Goal: Participate in discussion: Engage in conversation with other users on a specific topic

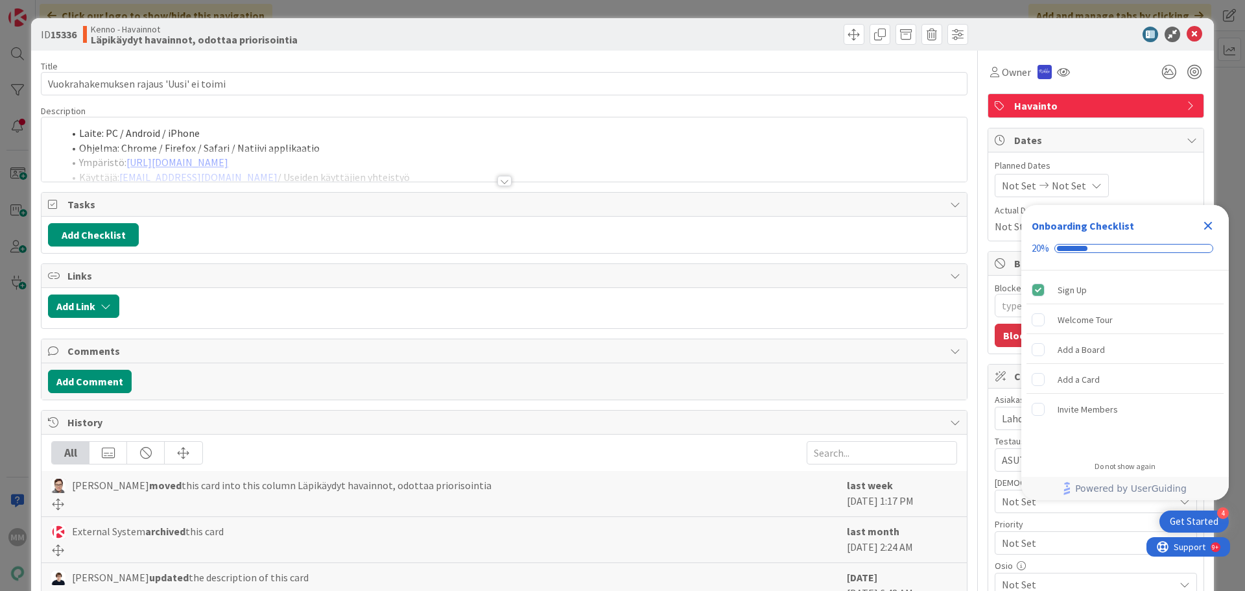
click at [1209, 229] on icon "Close Checklist" at bounding box center [1208, 226] width 16 height 16
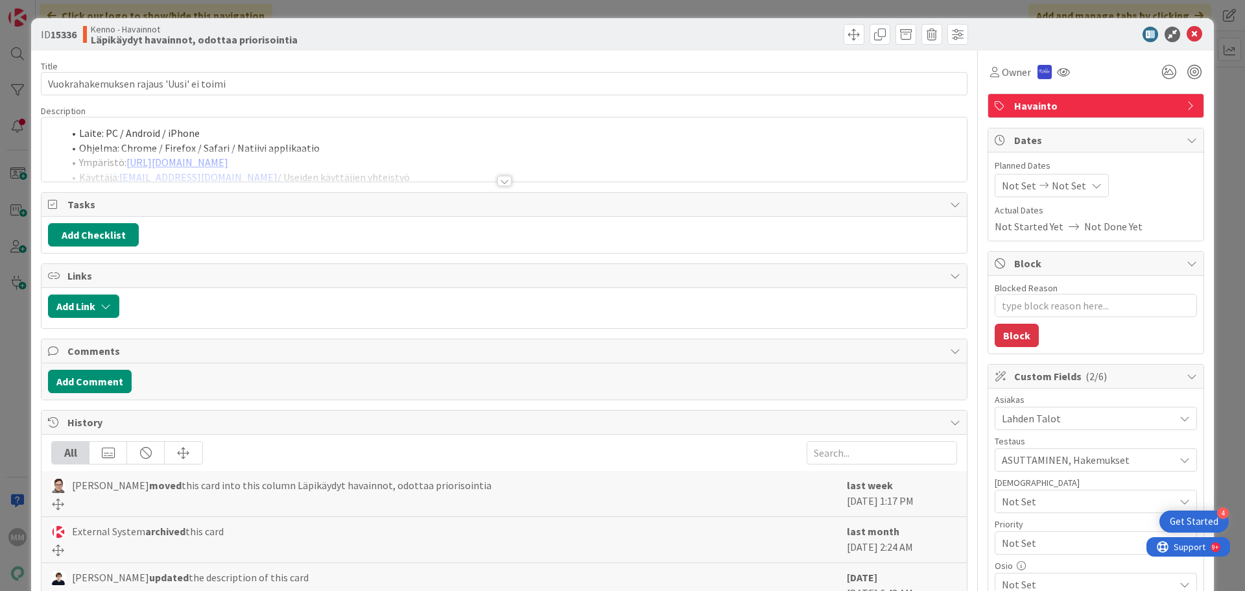
click at [501, 182] on div at bounding box center [504, 181] width 14 height 10
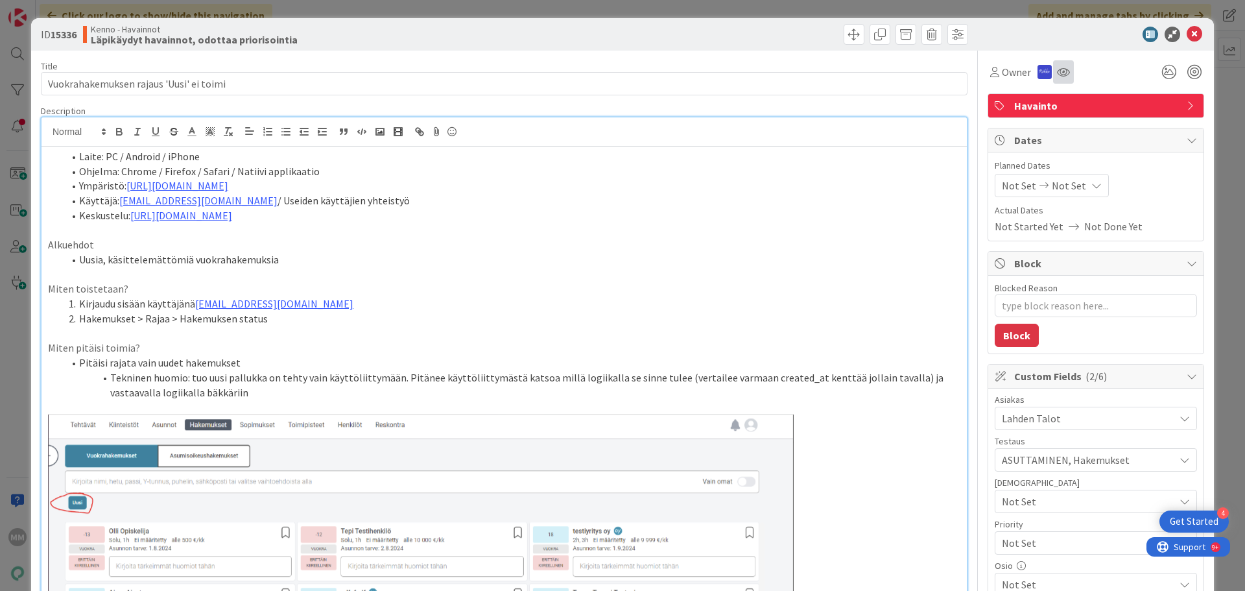
click at [1061, 69] on div at bounding box center [1063, 71] width 21 height 23
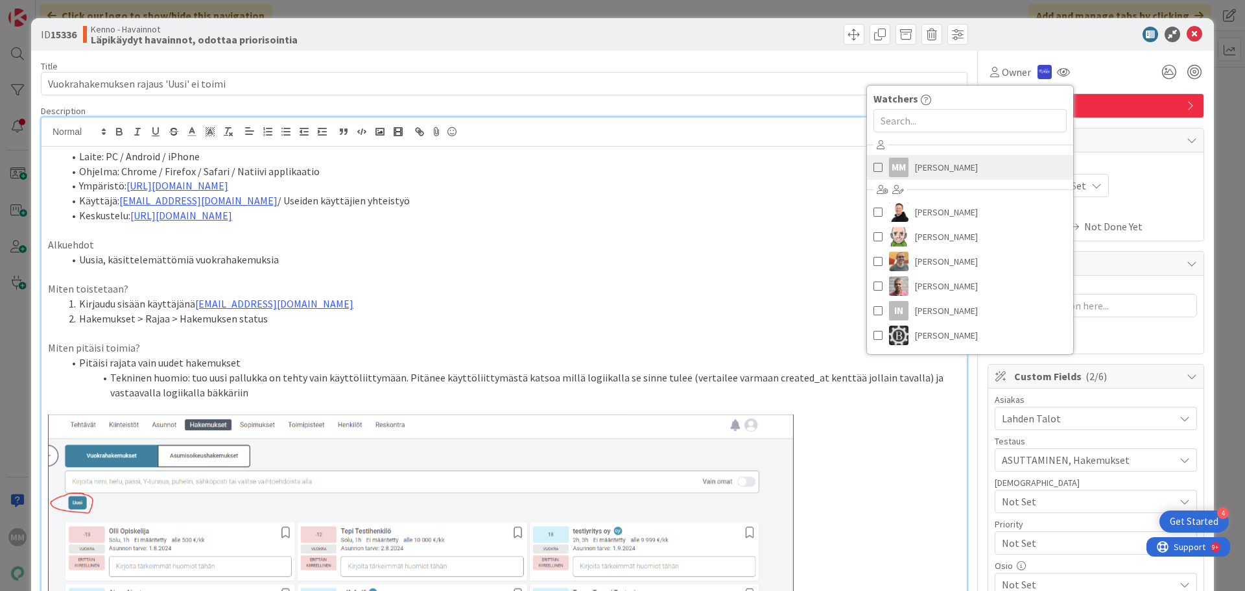
click at [873, 168] on span at bounding box center [877, 167] width 9 height 19
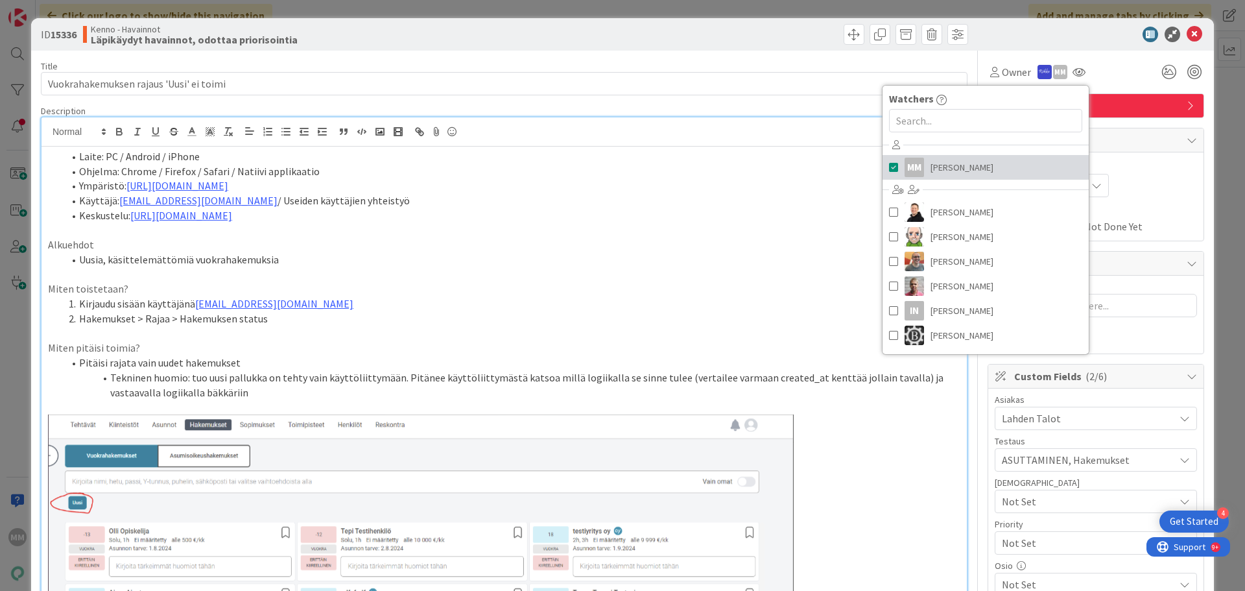
type textarea "x"
click at [765, 198] on li "Käyttäjä: kenno.admin@pandia.fi / Useiden käyttäjien yhteistyö" at bounding box center [512, 200] width 896 height 15
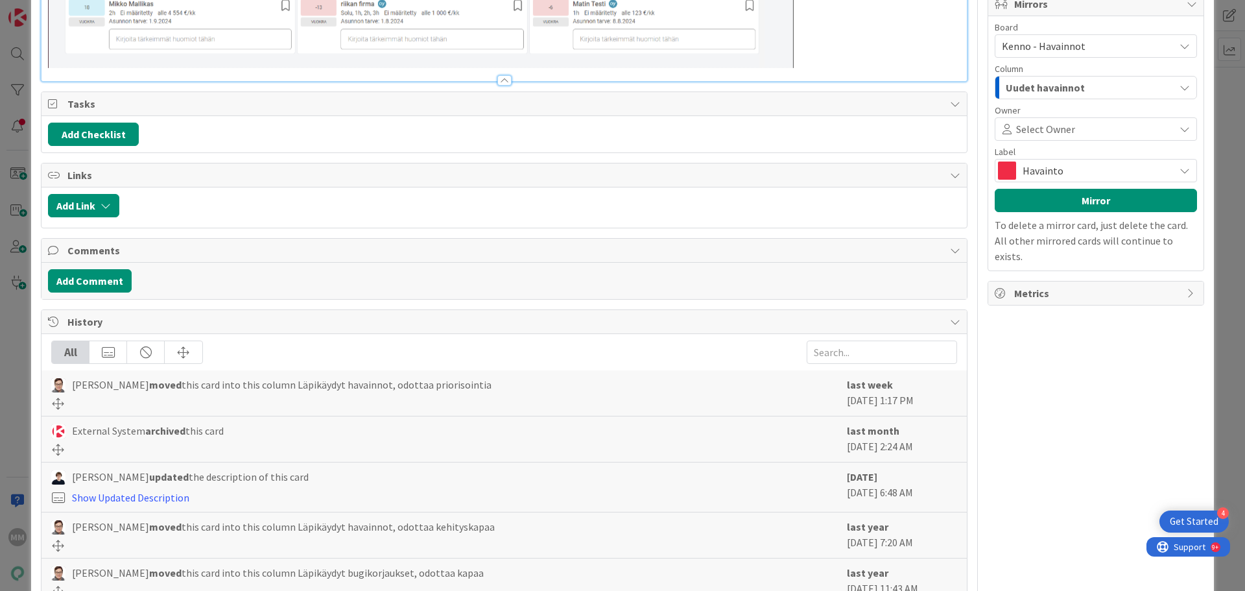
scroll to position [913, 0]
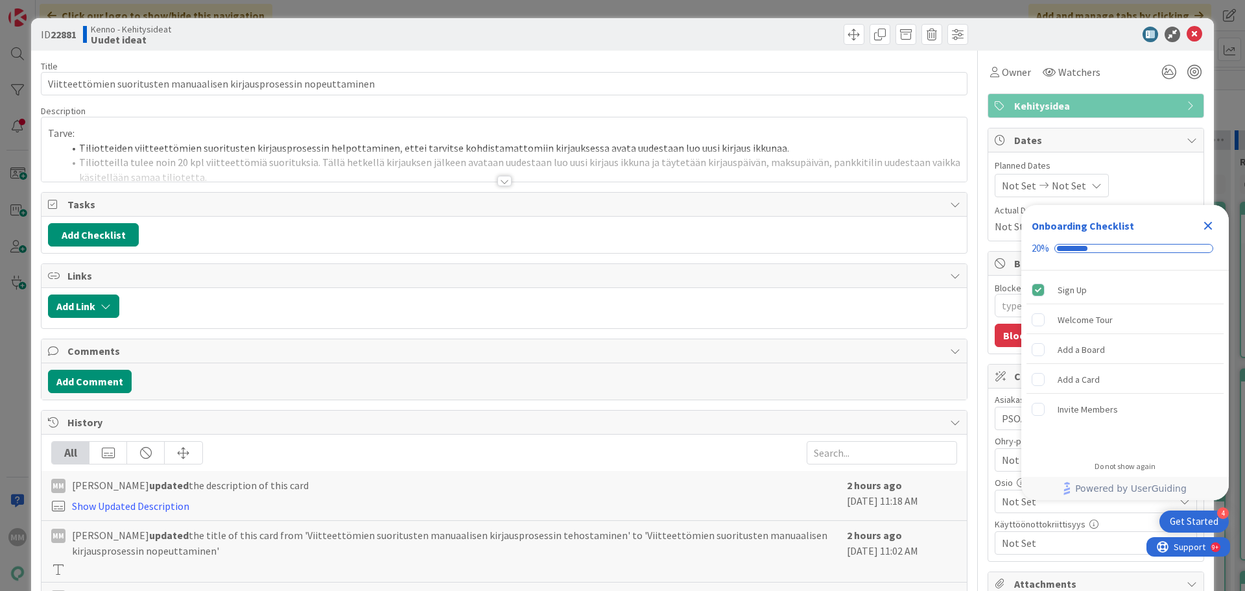
type textarea "x"
click at [498, 183] on div at bounding box center [504, 181] width 14 height 10
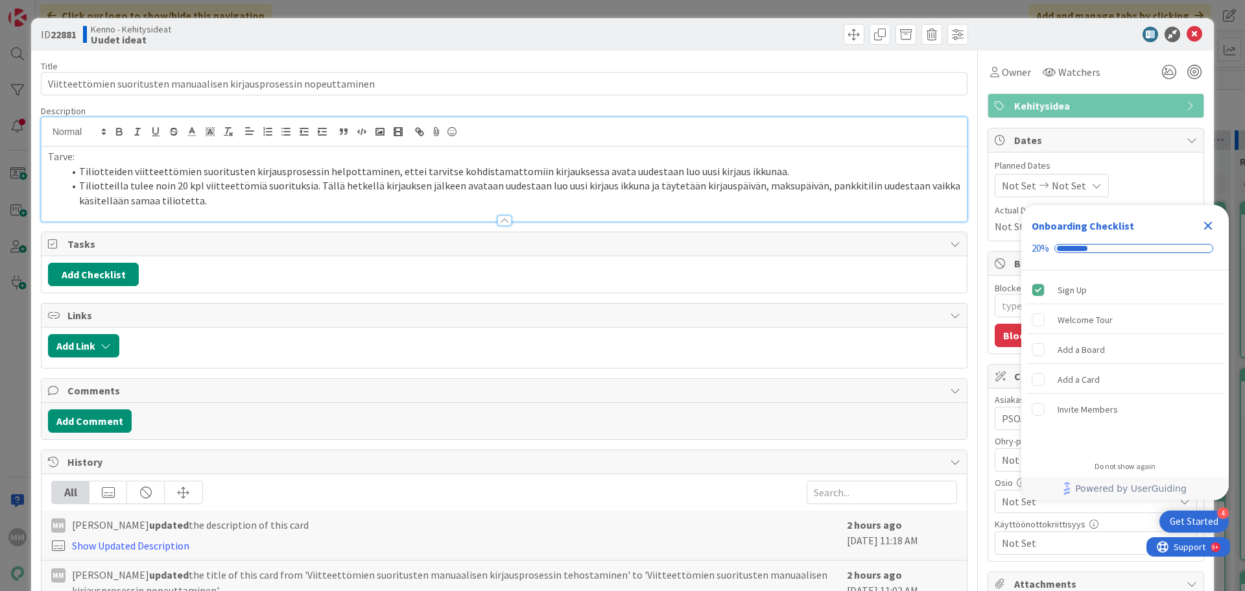
click at [1210, 228] on icon "Close Checklist" at bounding box center [1208, 226] width 8 height 8
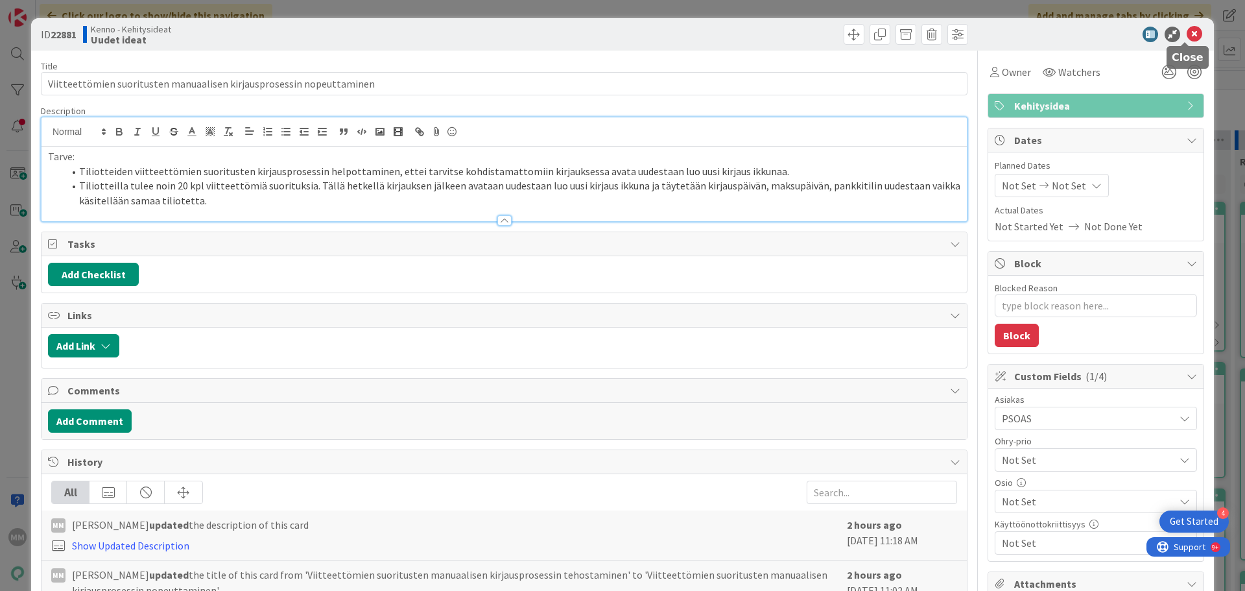
click at [1192, 27] on icon at bounding box center [1194, 35] width 16 height 16
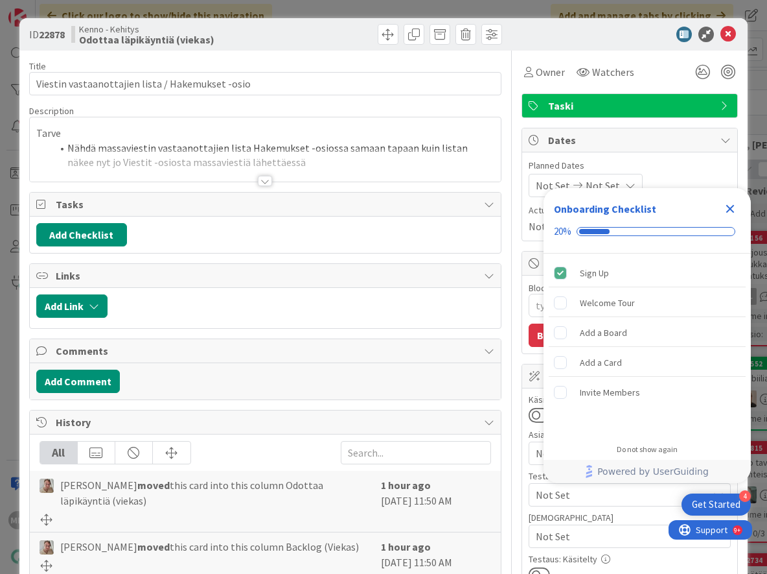
click at [261, 179] on div at bounding box center [265, 181] width 14 height 10
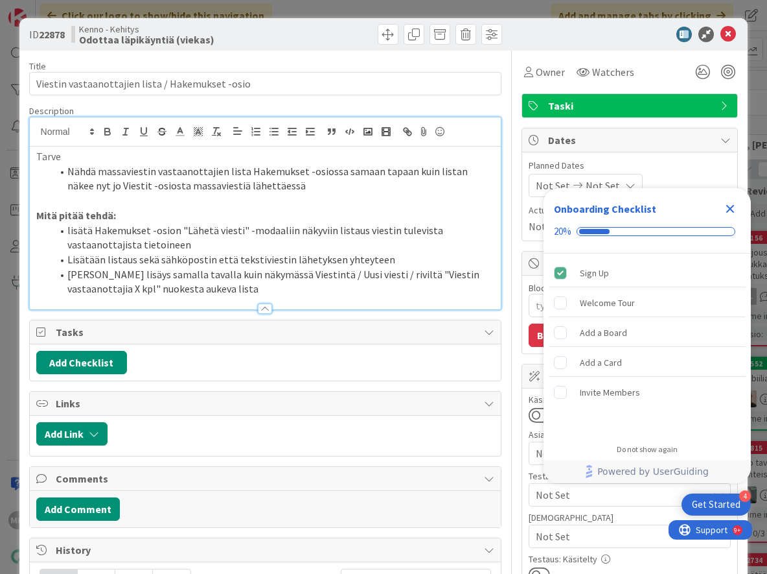
type textarea "x"
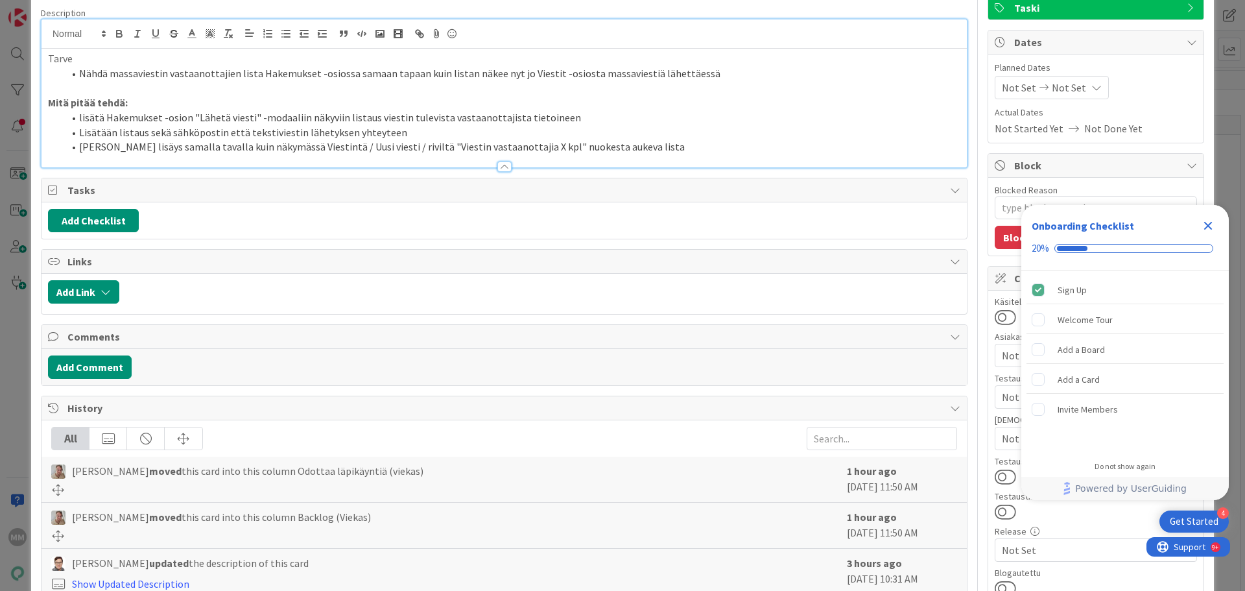
scroll to position [194, 0]
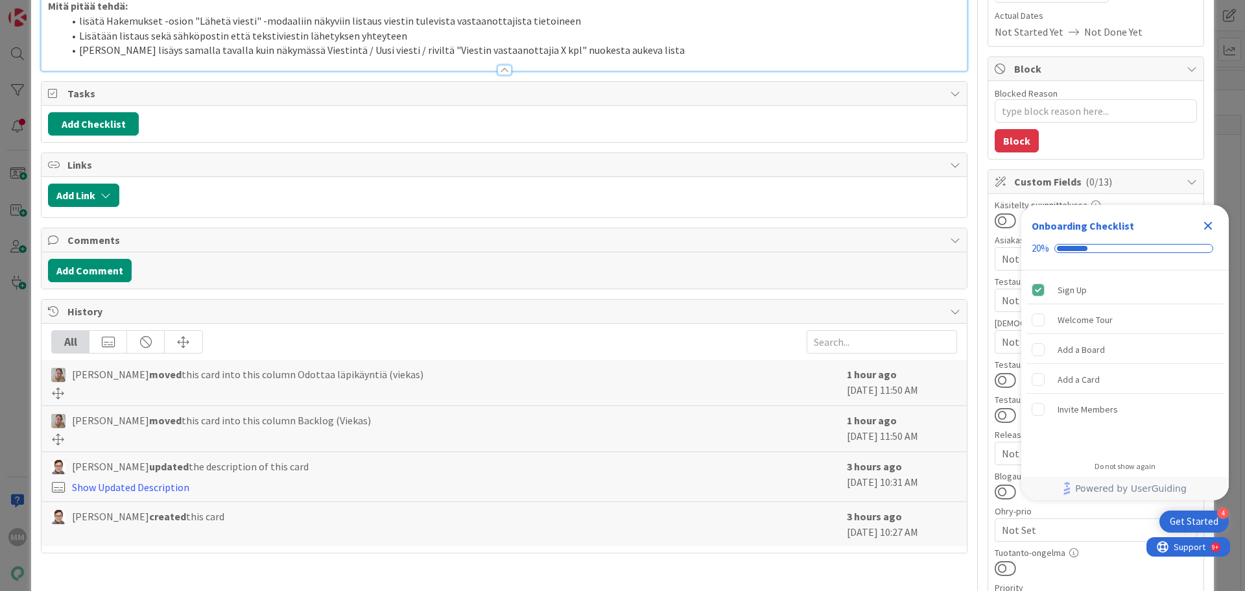
click at [1206, 223] on icon "Close Checklist" at bounding box center [1208, 226] width 8 height 8
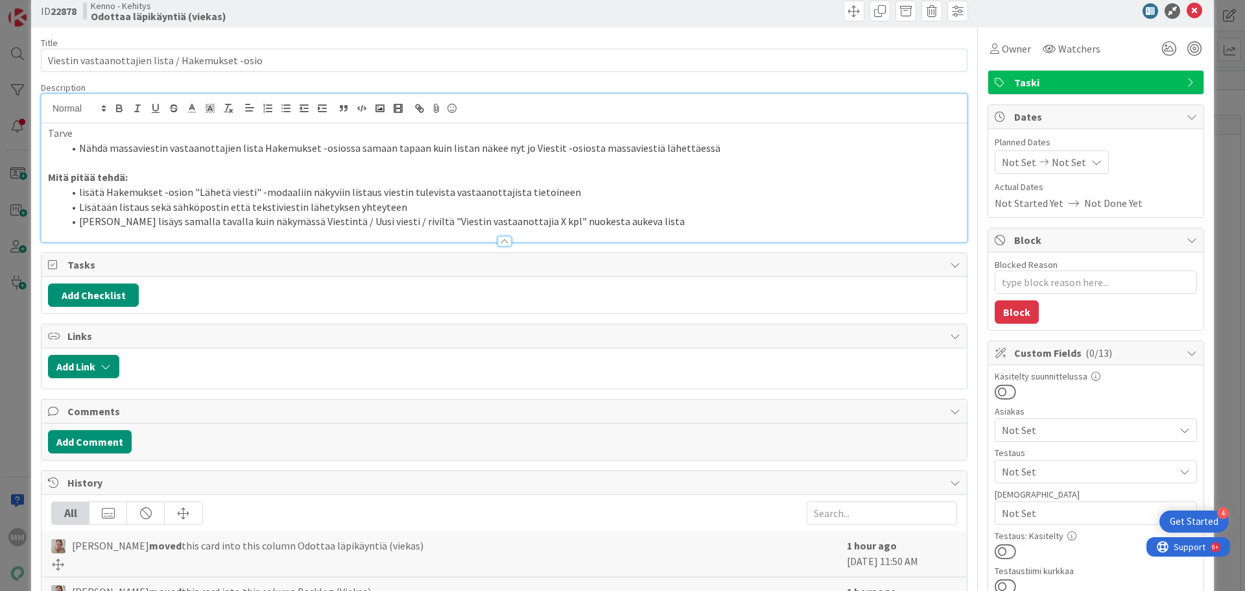
scroll to position [0, 0]
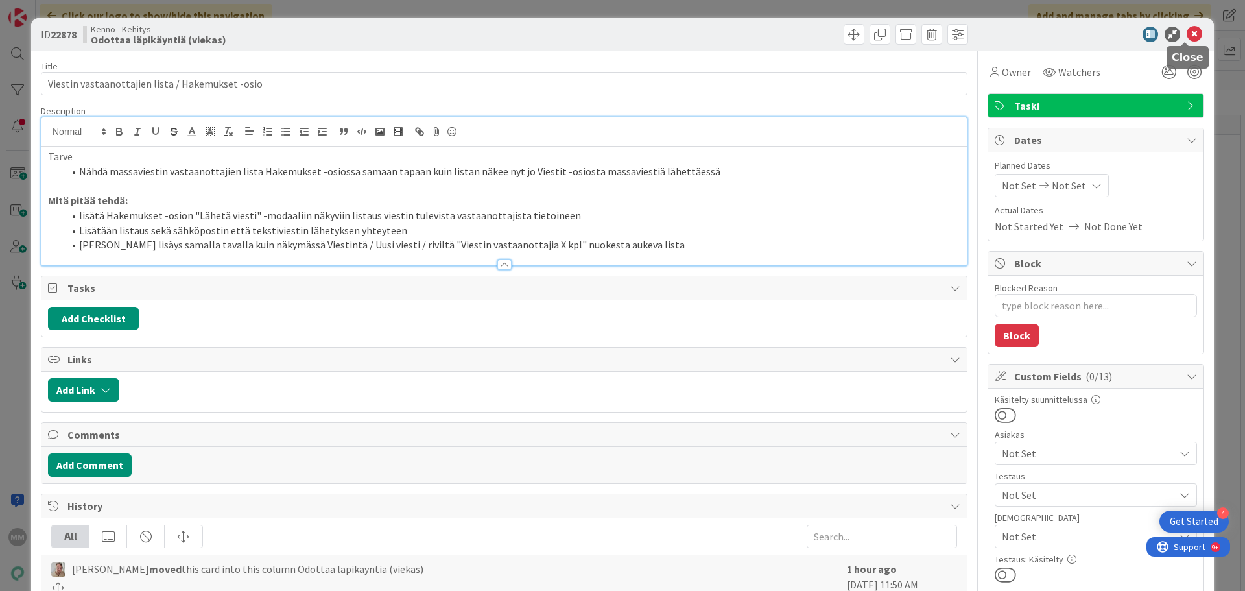
click at [1187, 32] on icon at bounding box center [1194, 35] width 16 height 16
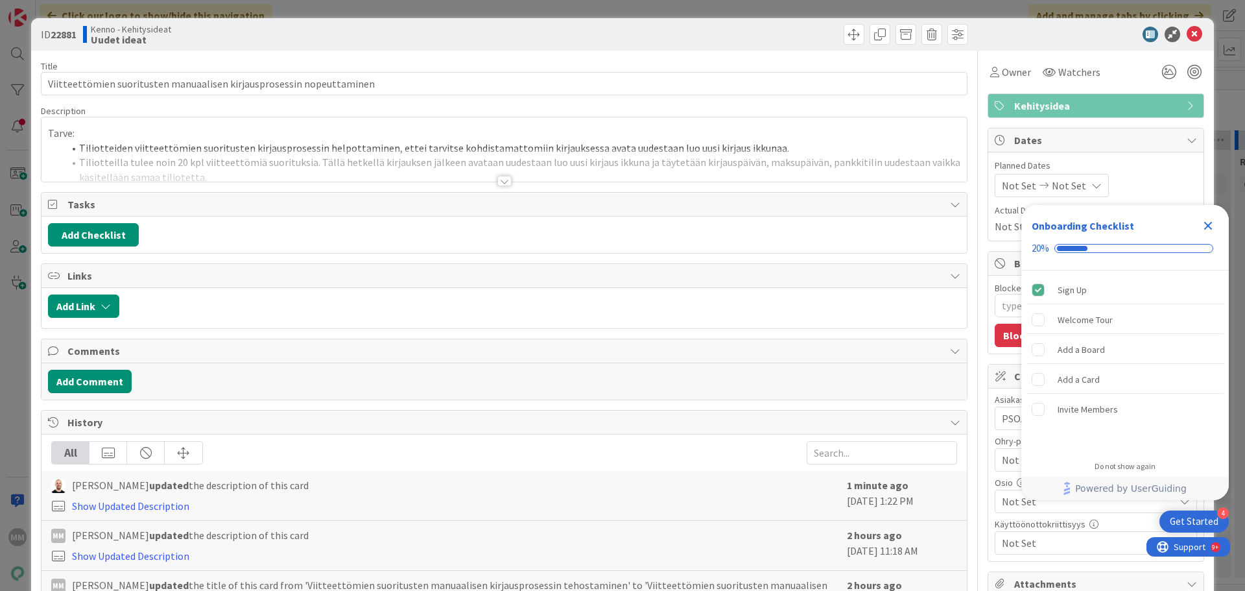
click at [500, 178] on div at bounding box center [504, 181] width 14 height 10
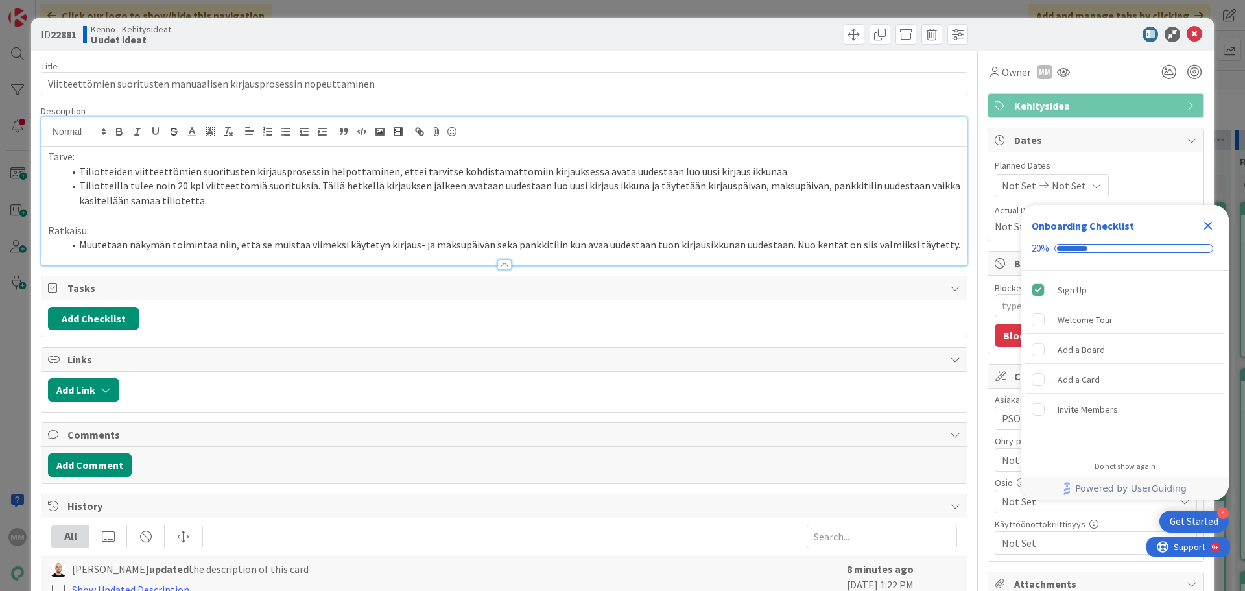
type textarea "x"
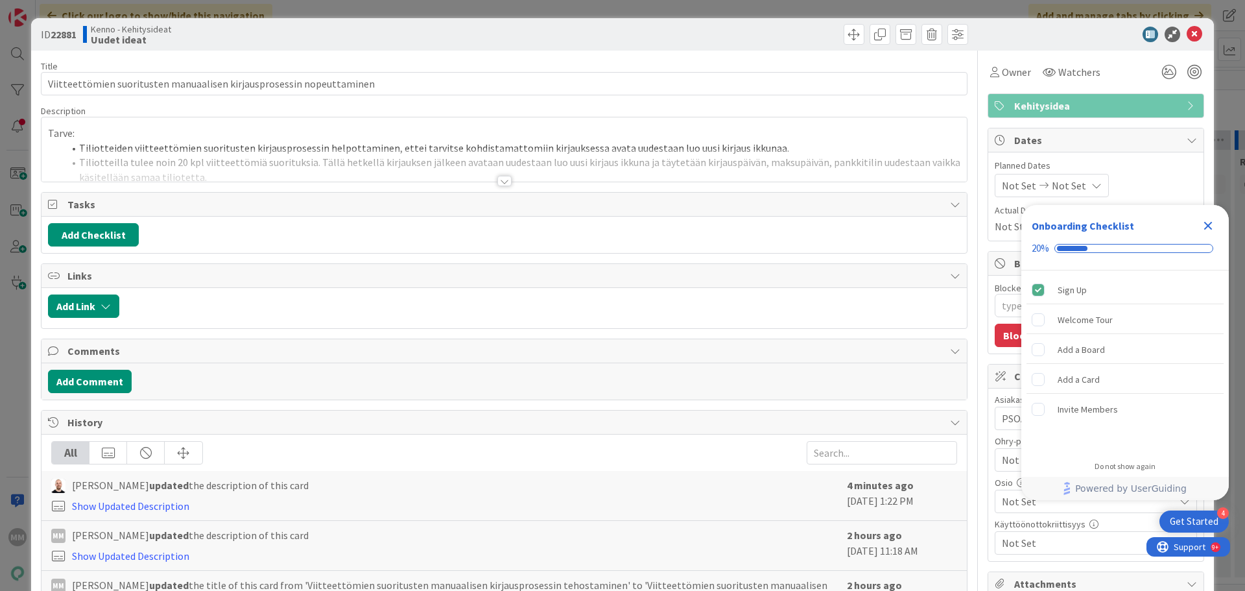
click at [1213, 224] on icon "Close Checklist" at bounding box center [1208, 226] width 16 height 16
click at [1073, 73] on span "Watchers" at bounding box center [1079, 72] width 42 height 16
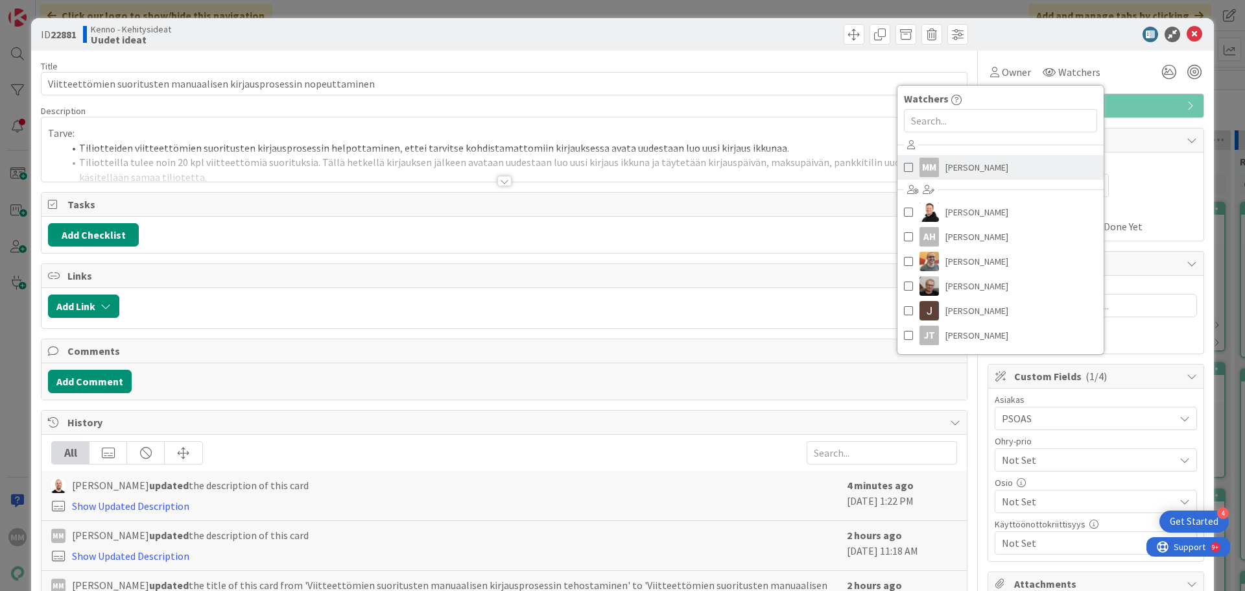
drag, startPoint x: 899, startPoint y: 164, endPoint x: 908, endPoint y: 161, distance: 9.6
click at [904, 164] on span at bounding box center [908, 167] width 9 height 19
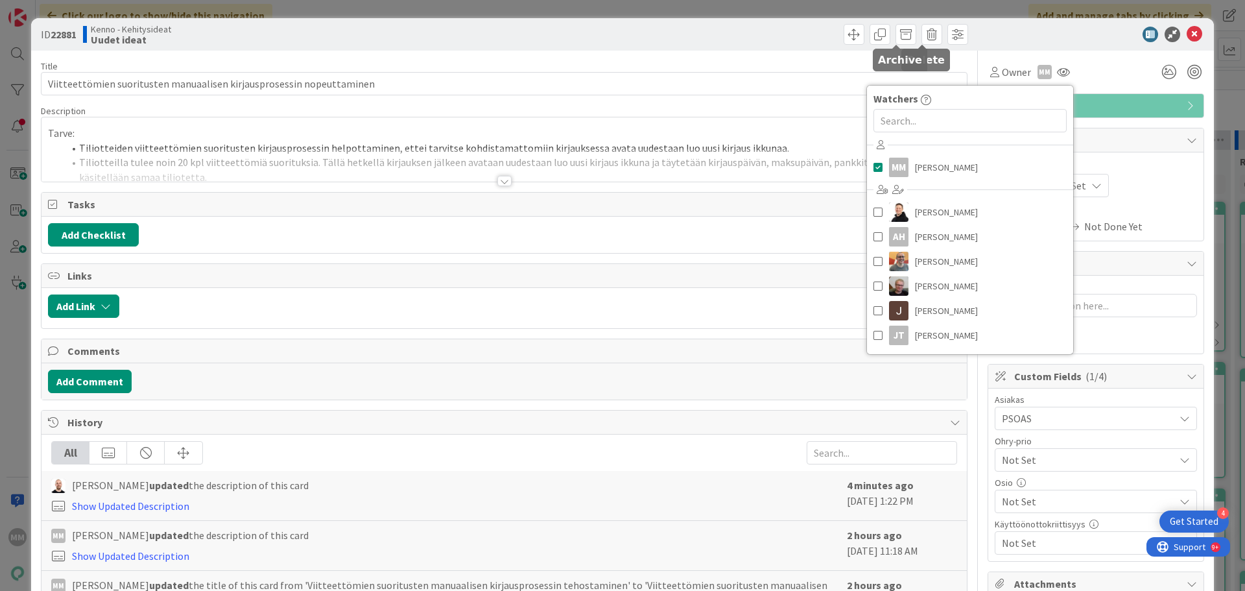
click at [1035, 30] on div at bounding box center [1088, 35] width 229 height 16
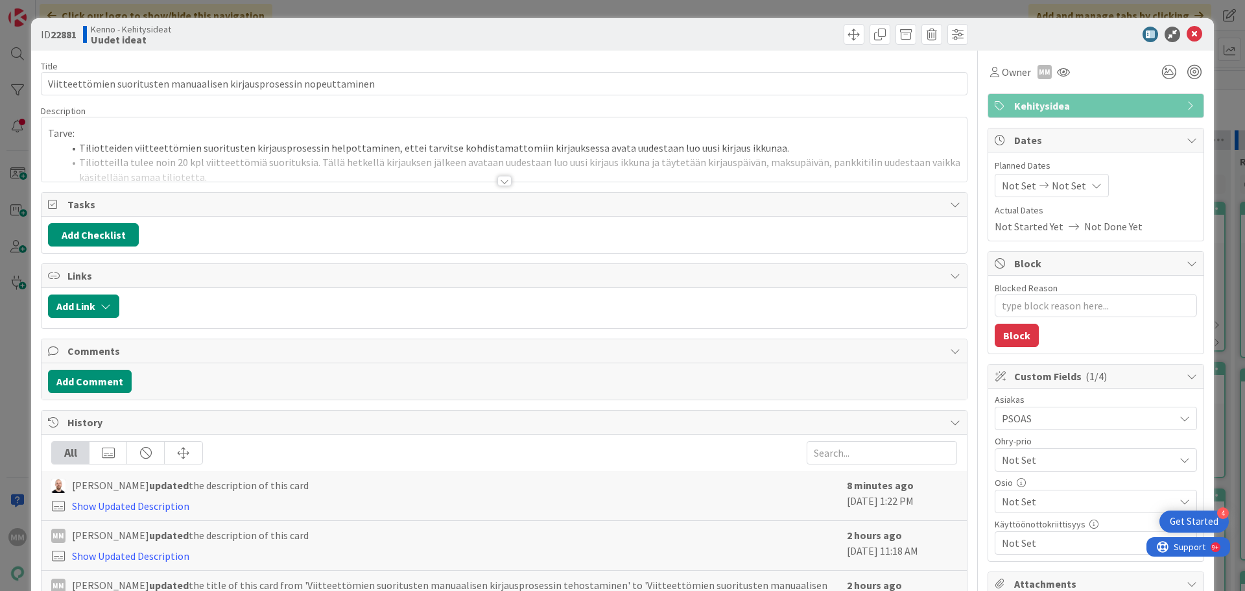
type textarea "x"
